Goal: Information Seeking & Learning: Learn about a topic

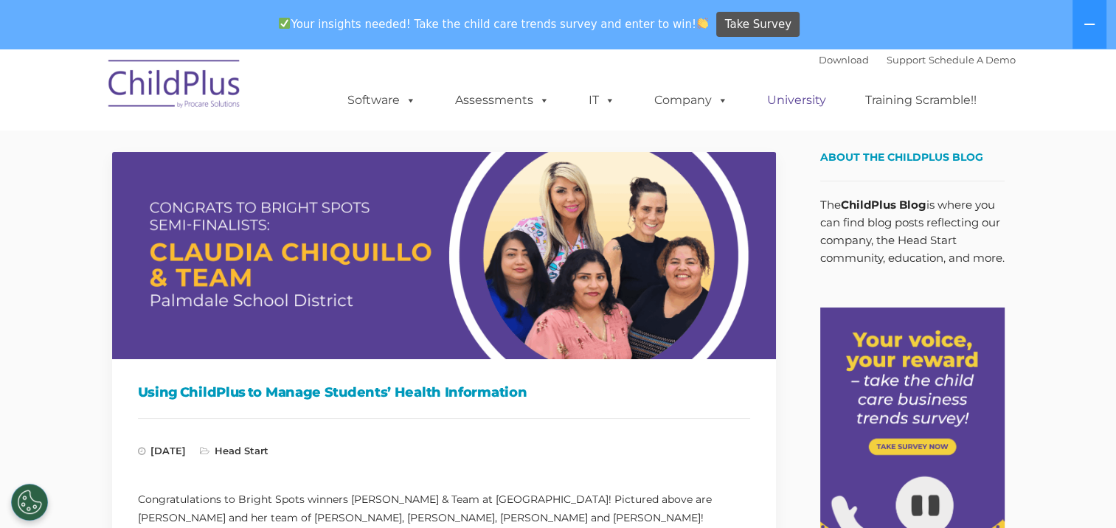
click at [792, 103] on link "University" at bounding box center [796, 100] width 88 height 29
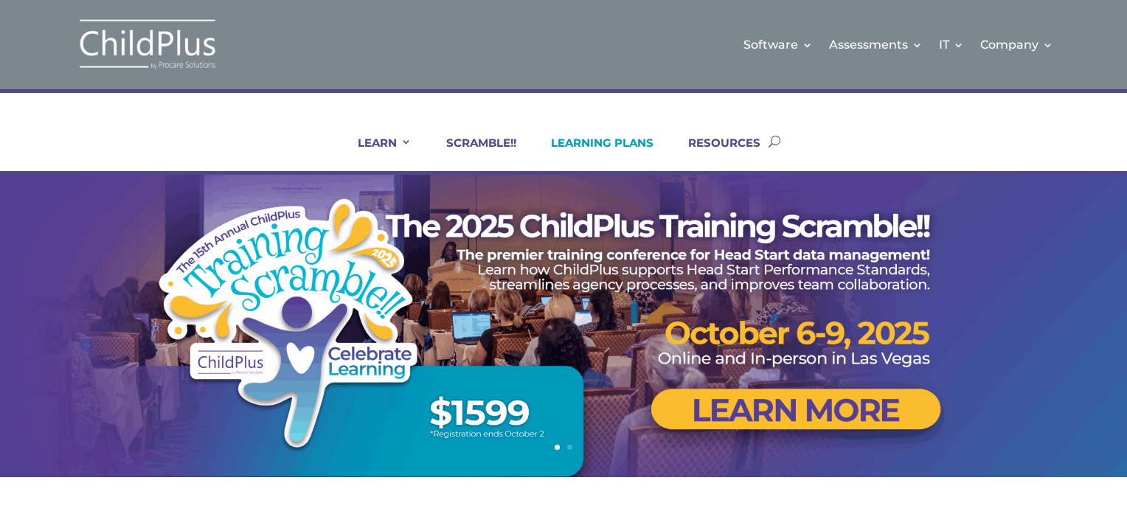
click at [575, 139] on link "LEARNING PLANS" at bounding box center [592, 153] width 121 height 35
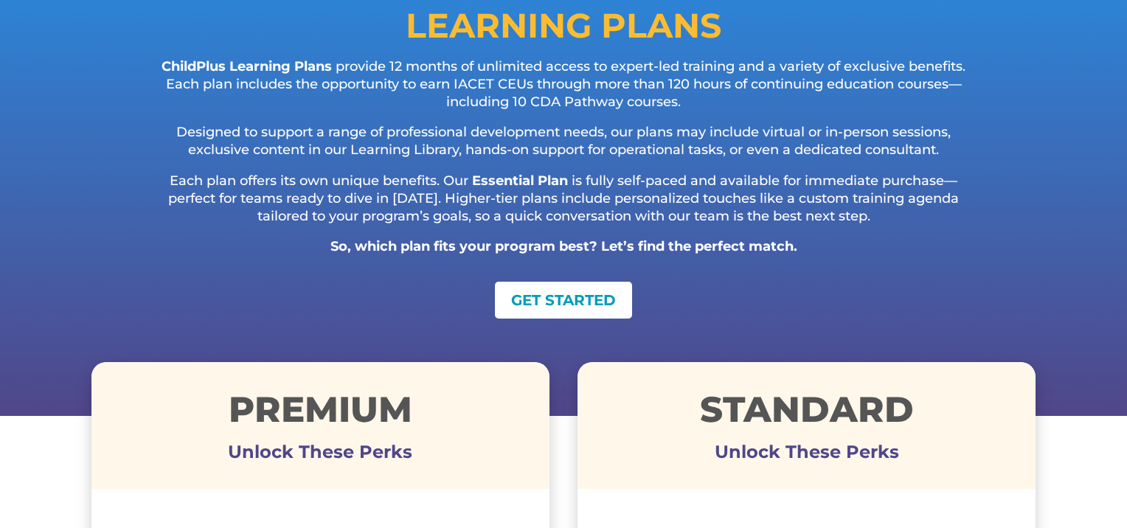
scroll to position [195, 0]
